Goal: Task Accomplishment & Management: Manage account settings

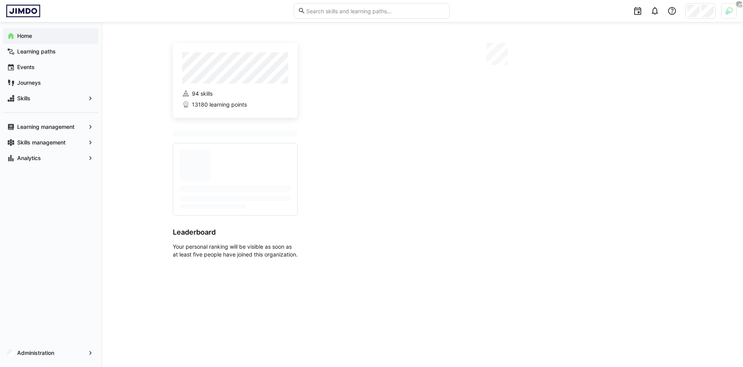
click at [692, 17] on div at bounding box center [700, 11] width 30 height 16
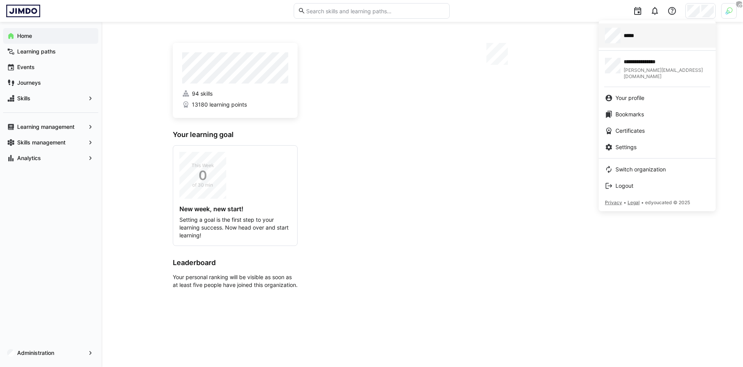
click at [656, 38] on div "*****" at bounding box center [657, 36] width 105 height 16
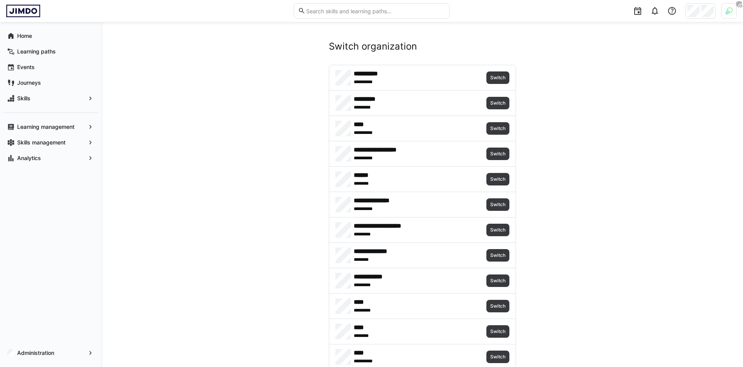
scroll to position [3498, 0]
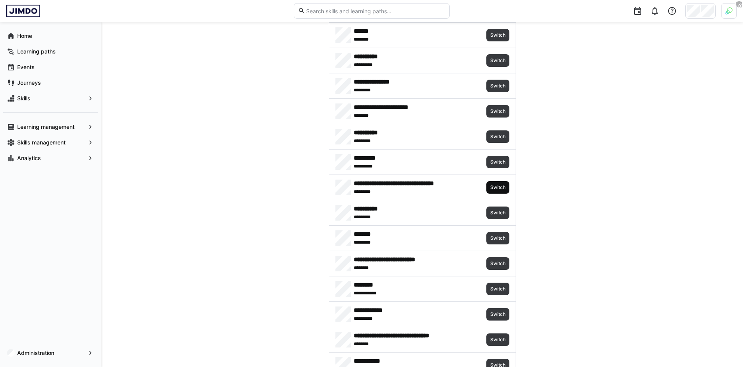
click at [498, 185] on span "Switch" at bounding box center [498, 187] width 17 height 6
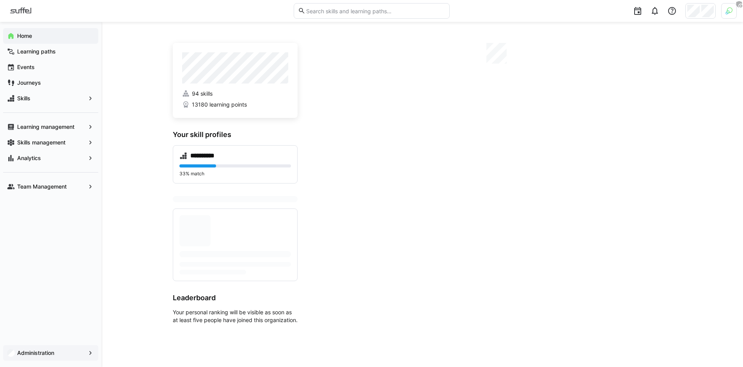
click at [55, 354] on span "Administration" at bounding box center [50, 353] width 69 height 8
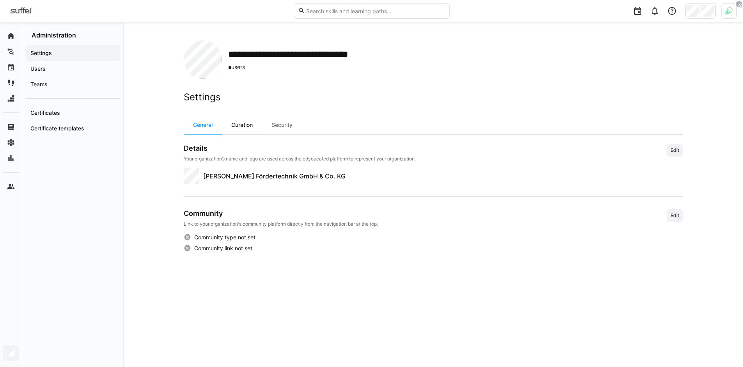
click at [241, 128] on div "Curation" at bounding box center [242, 124] width 40 height 19
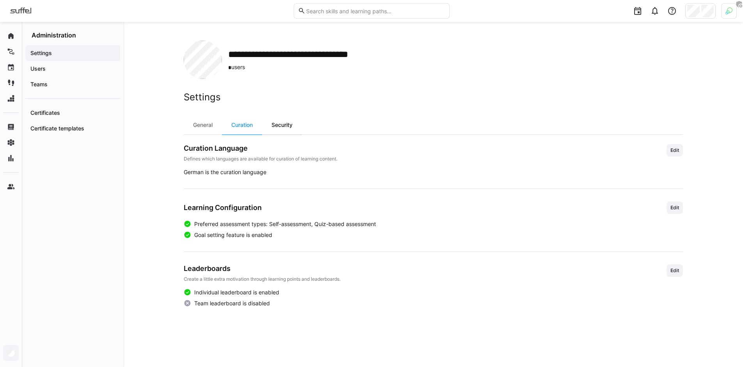
click at [279, 126] on div "Security" at bounding box center [282, 124] width 40 height 19
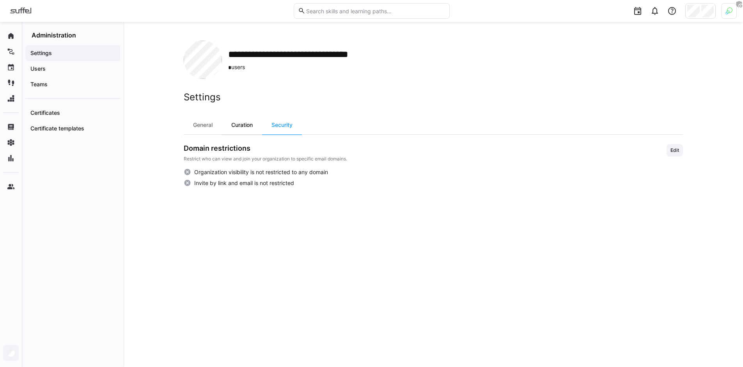
click at [244, 124] on div "Curation" at bounding box center [242, 124] width 40 height 19
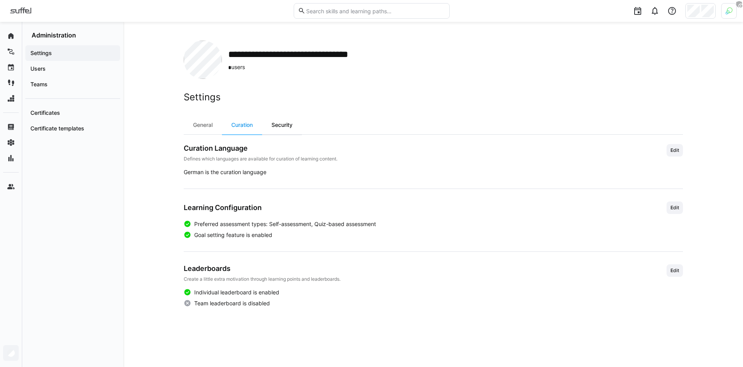
click at [272, 126] on div "Security" at bounding box center [282, 124] width 40 height 19
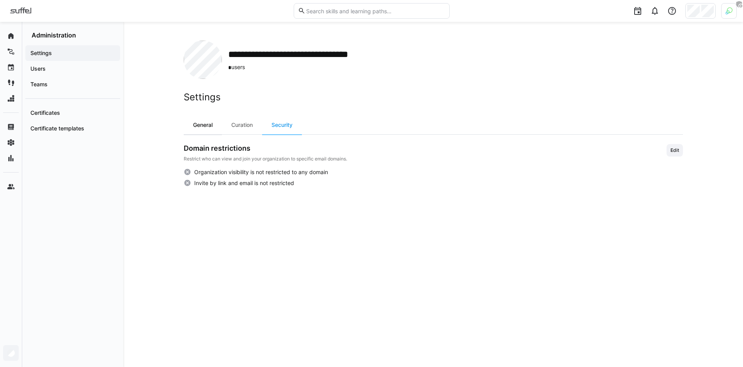
click at [215, 123] on div "General" at bounding box center [203, 124] width 38 height 19
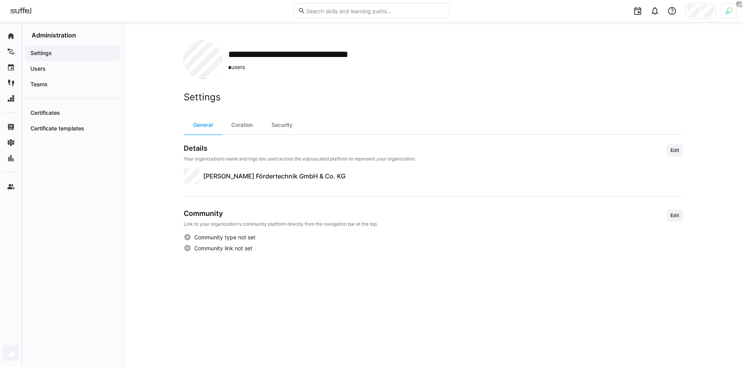
click at [724, 16] on div at bounding box center [729, 11] width 16 height 16
click at [644, 95] on span "Activate" at bounding box center [641, 91] width 26 height 12
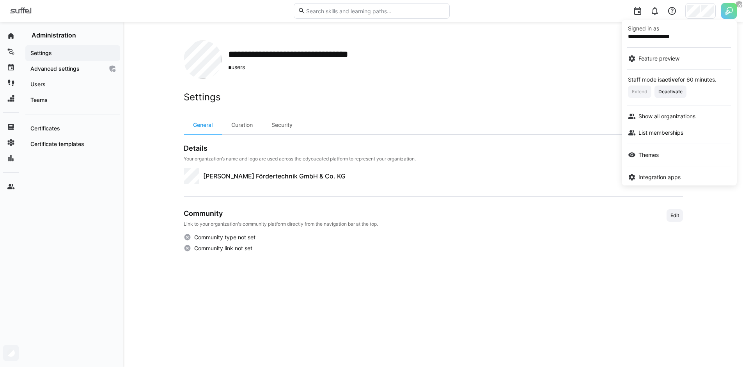
click at [140, 141] on div at bounding box center [371, 183] width 743 height 367
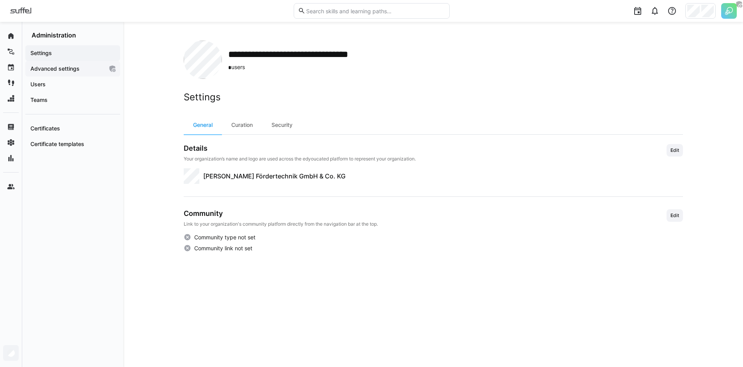
click at [71, 72] on span "Advanced settings" at bounding box center [66, 69] width 74 height 8
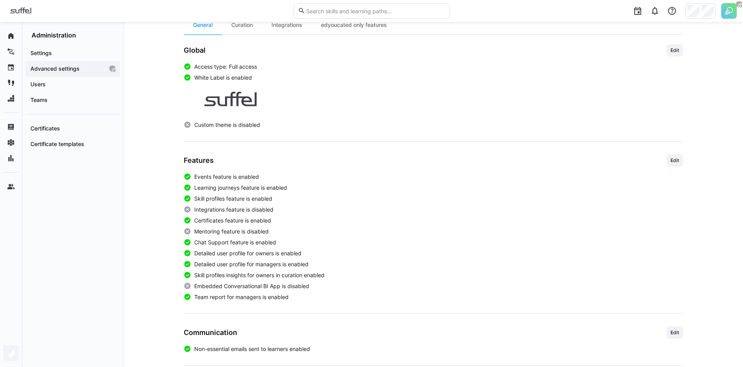
scroll to position [241, 0]
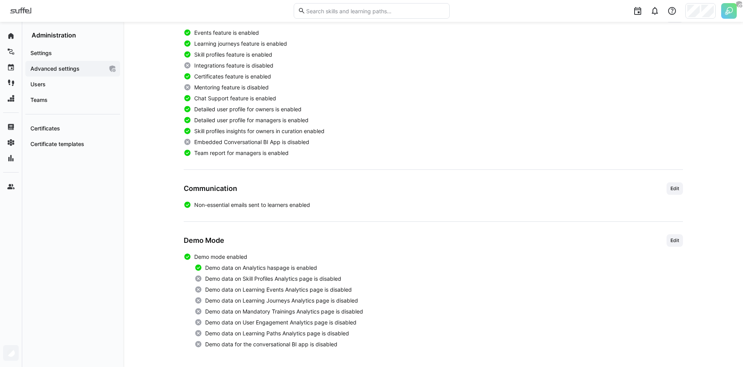
click at [677, 186] on span "Edit" at bounding box center [675, 188] width 10 height 6
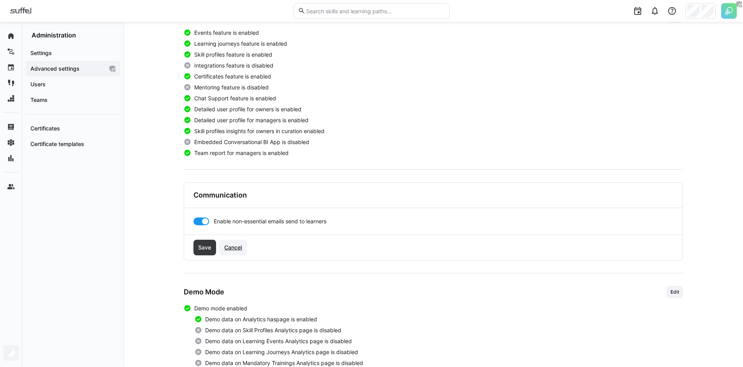
click at [233, 245] on span "Cancel" at bounding box center [233, 247] width 20 height 8
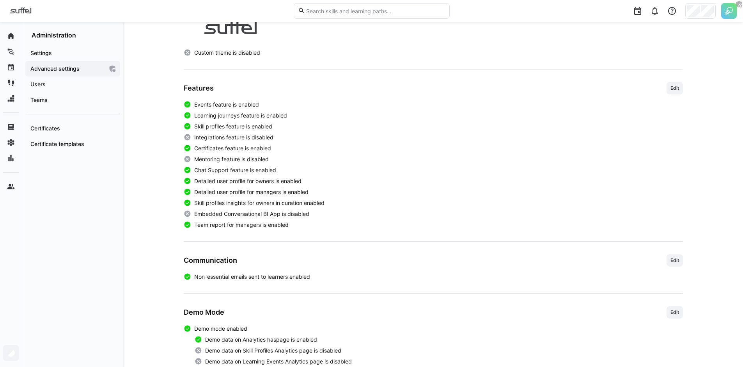
scroll to position [168, 0]
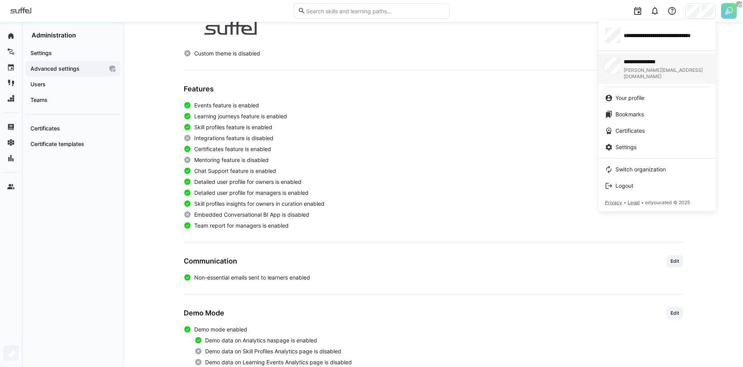
drag, startPoint x: 638, startPoint y: 41, endPoint x: 624, endPoint y: 56, distance: 20.4
click at [638, 41] on div "**********" at bounding box center [657, 36] width 105 height 16
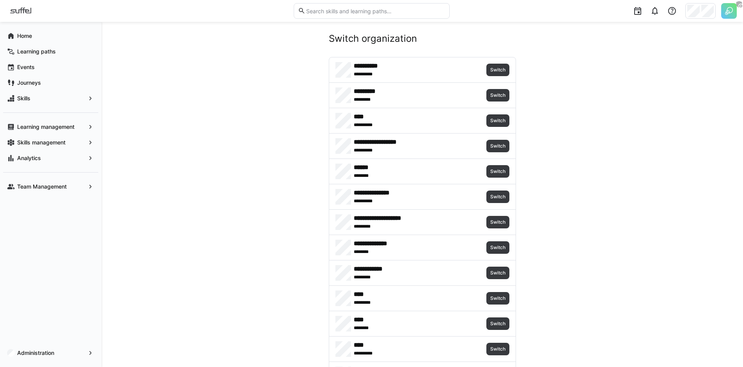
scroll to position [1597, 0]
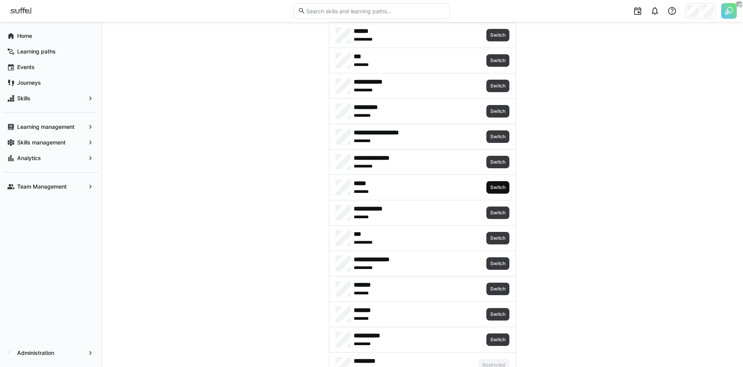
click at [496, 183] on span "Switch" at bounding box center [497, 187] width 23 height 12
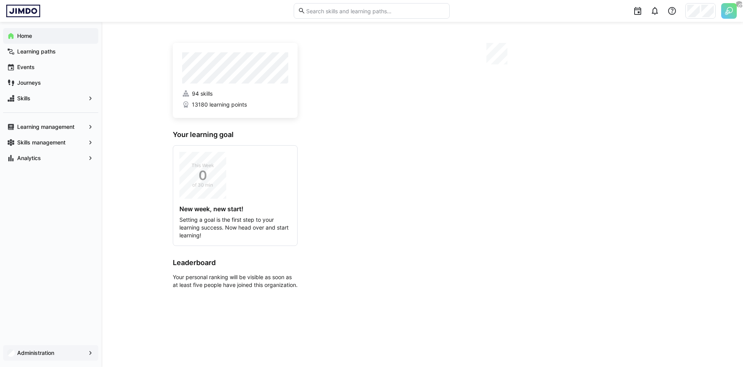
click at [53, 357] on div "Administration" at bounding box center [50, 353] width 95 height 16
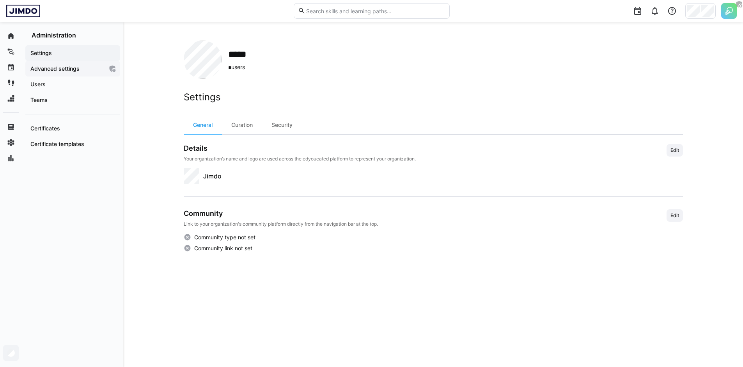
click at [67, 64] on div "Advanced settings" at bounding box center [72, 69] width 95 height 16
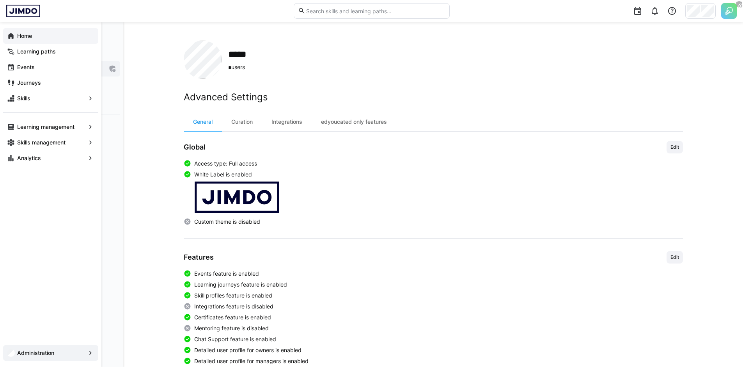
click at [16, 35] on span "Home" at bounding box center [55, 36] width 78 height 8
